Goal: Information Seeking & Learning: Learn about a topic

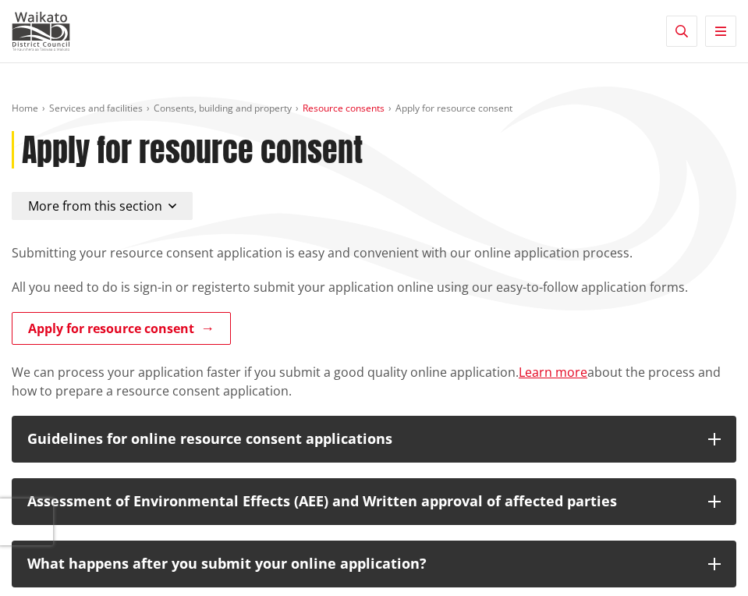
click at [332, 110] on link "Resource consents" at bounding box center [344, 107] width 82 height 13
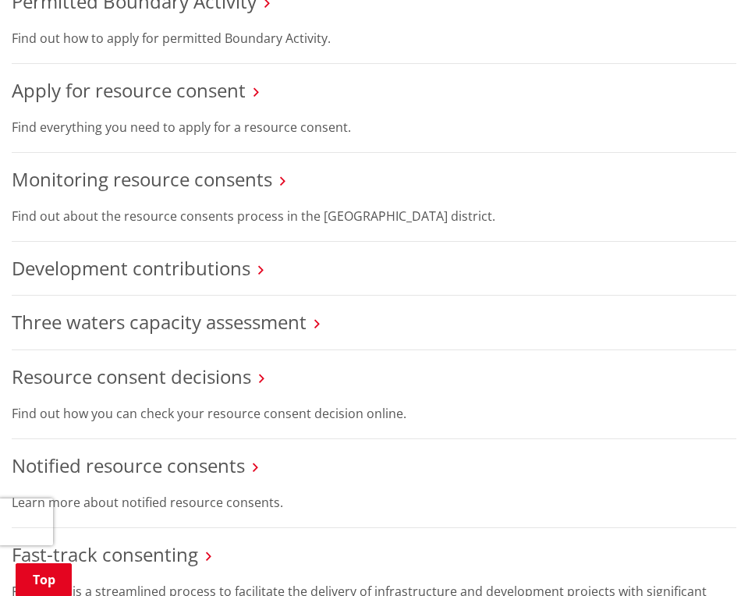
scroll to position [1042, 0]
click at [158, 187] on link "Monitoring resource consents" at bounding box center [142, 180] width 261 height 26
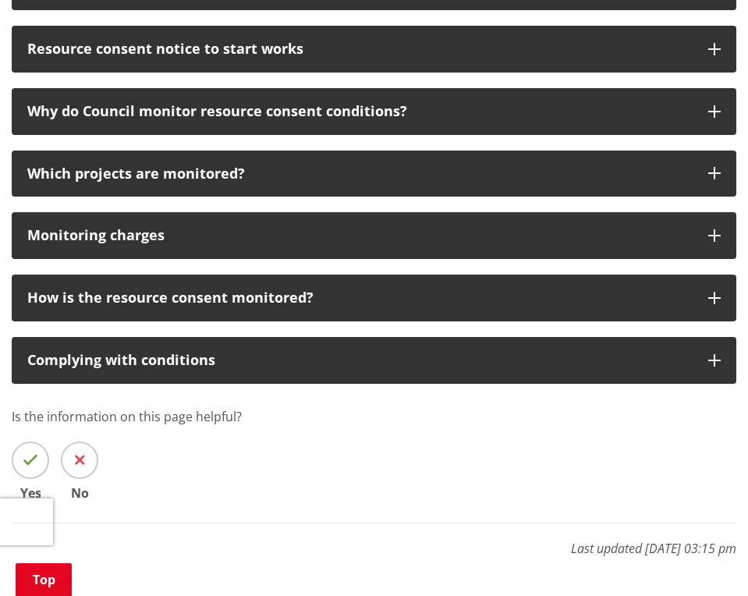
scroll to position [513, 0]
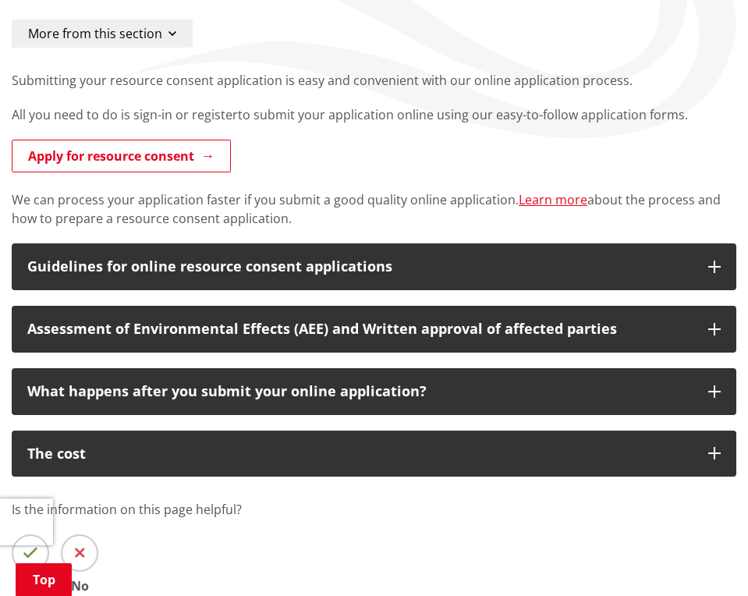
scroll to position [157, 0]
